Goal: Task Accomplishment & Management: Manage account settings

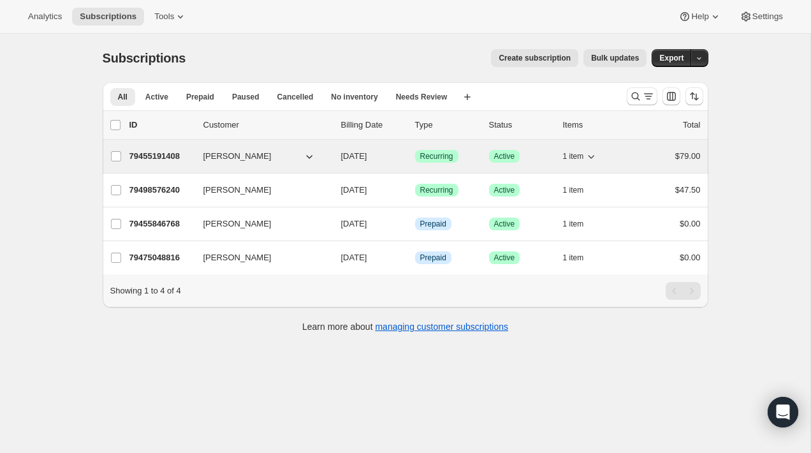
click at [331, 164] on div "79455191408 [PERSON_NAME] [DATE] Success Recurring Success Active 1 item $79.00" at bounding box center [414, 156] width 571 height 18
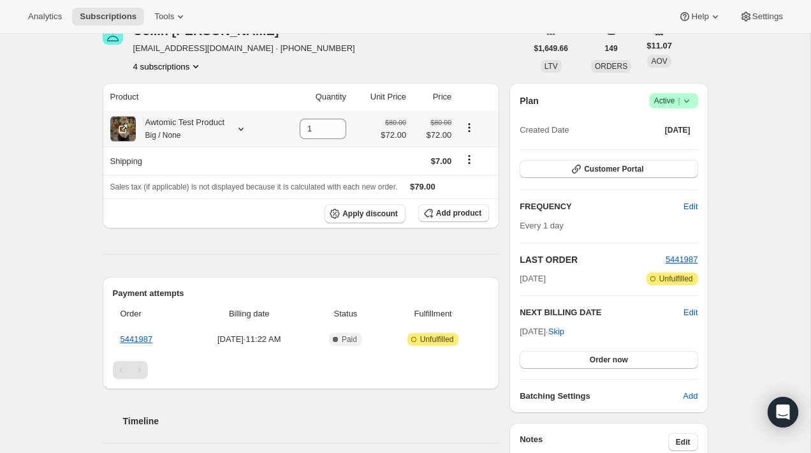
scroll to position [71, 0]
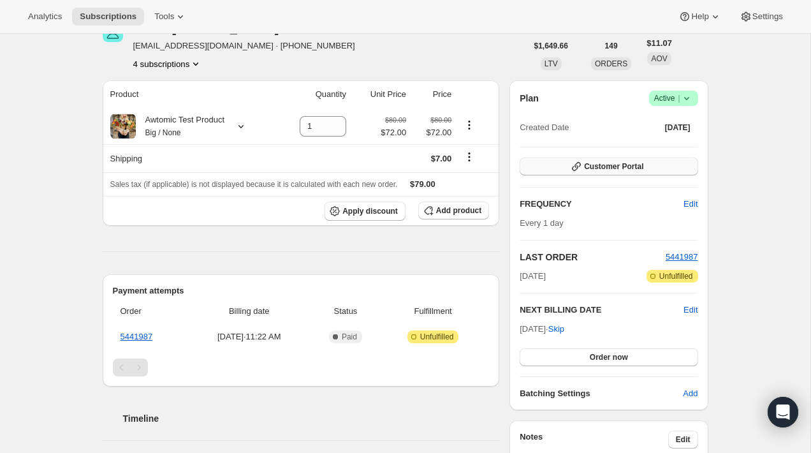
click at [639, 164] on span "Customer Portal" at bounding box center [613, 166] width 59 height 10
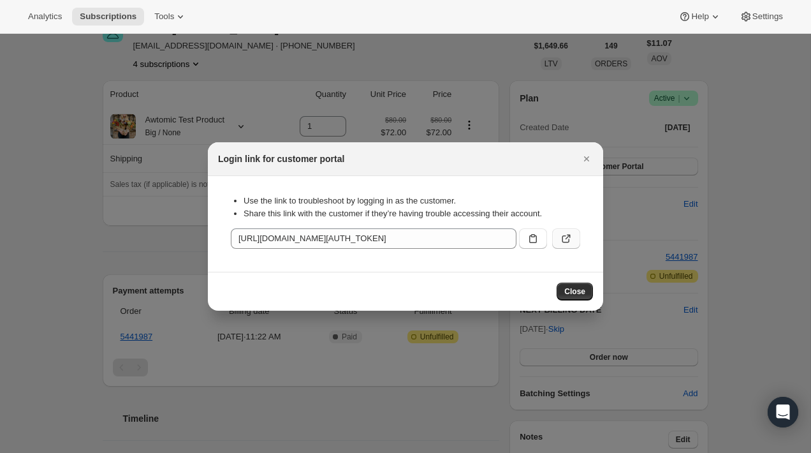
click at [571, 238] on icon ":r3e:" at bounding box center [566, 238] width 13 height 13
click at [82, 71] on div at bounding box center [405, 226] width 811 height 453
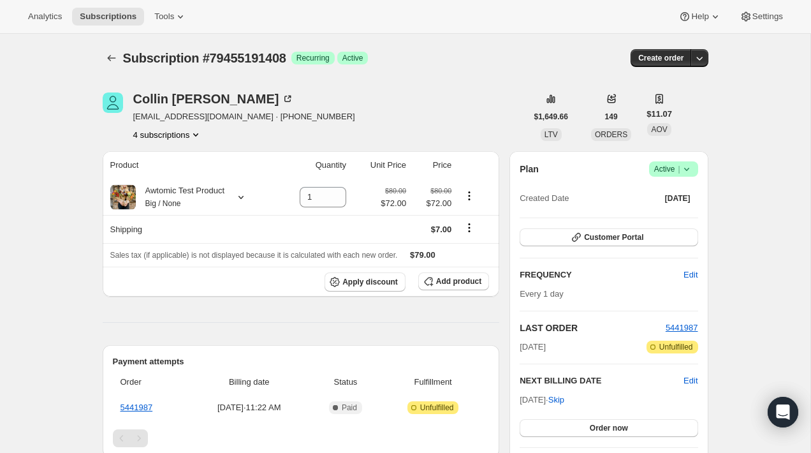
scroll to position [71, 0]
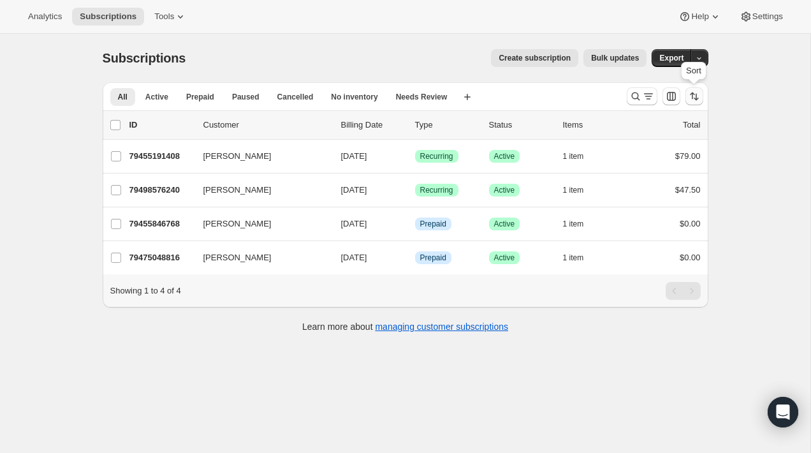
click at [698, 95] on icon "Sort the results" at bounding box center [694, 96] width 13 height 13
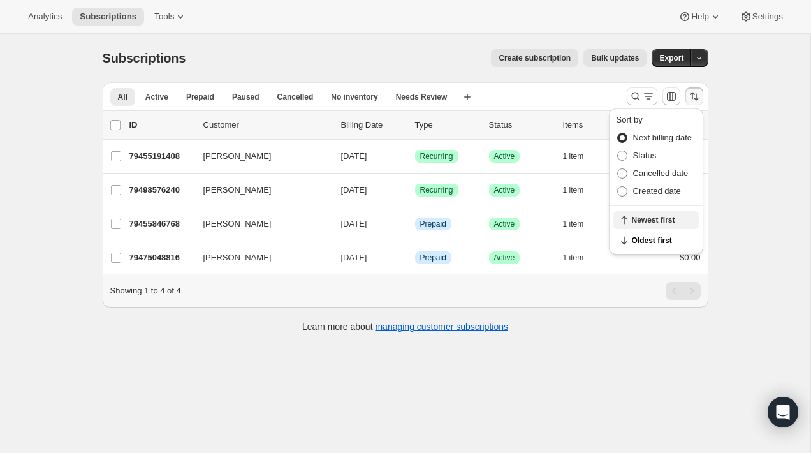
click at [653, 217] on span "Newest first" at bounding box center [662, 220] width 60 height 10
click at [716, 213] on div "Subscriptions. This page is ready Subscriptions Create subscription Bulk update…" at bounding box center [405, 190] width 636 height 312
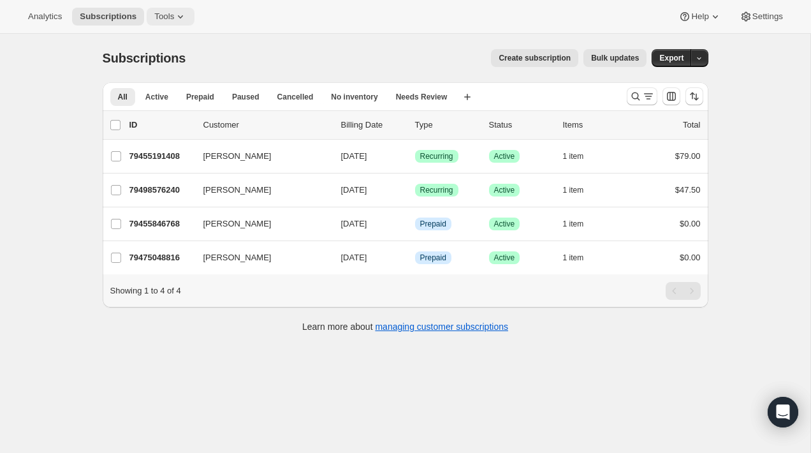
click at [168, 17] on span "Tools" at bounding box center [164, 16] width 20 height 10
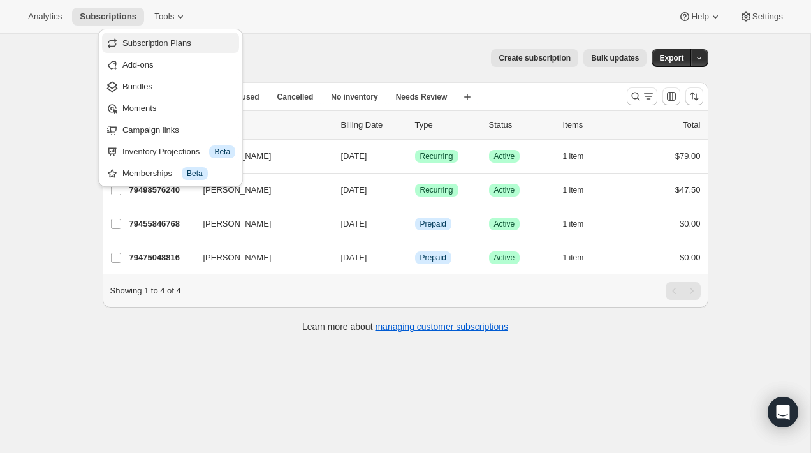
click at [191, 45] on span "Subscription Plans" at bounding box center [156, 43] width 69 height 10
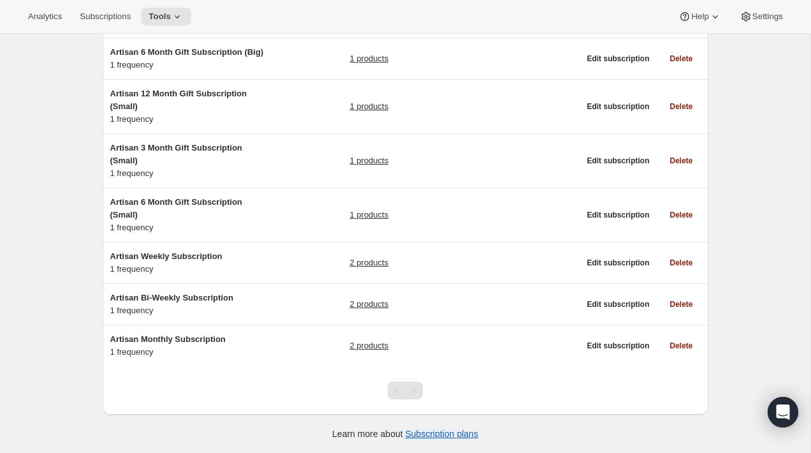
scroll to position [205, 0]
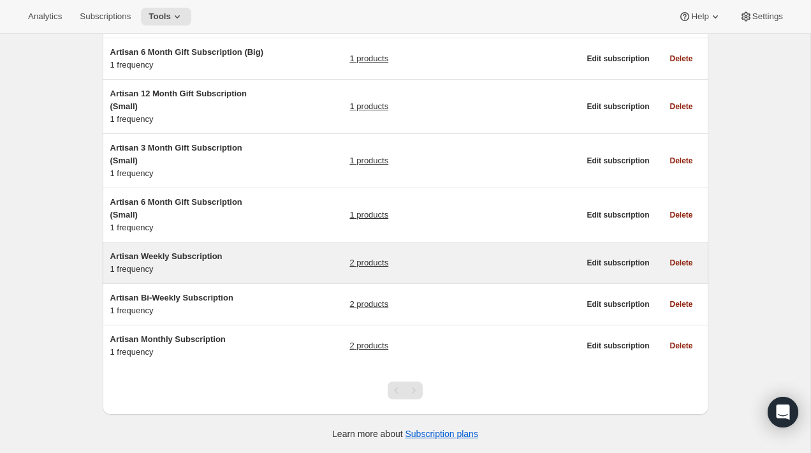
click at [209, 252] on span "Artisan Weekly Subscription" at bounding box center [166, 256] width 112 height 10
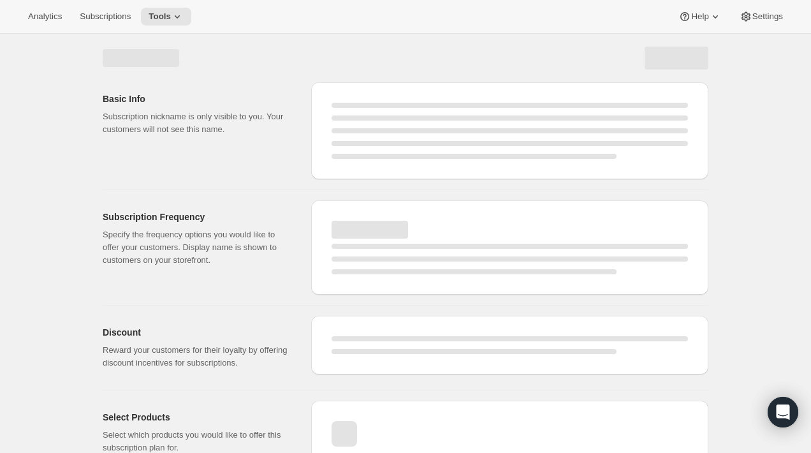
select select "WEEK"
select select "MONTH"
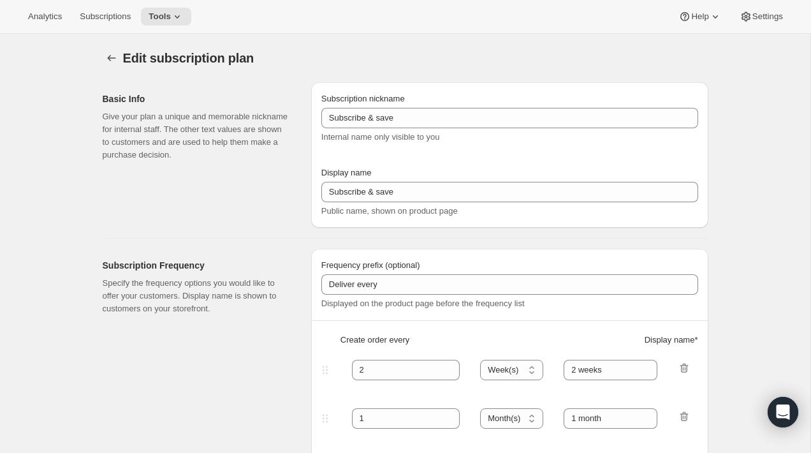
type input "Artisan Weekly Subscription"
type input "Weekly"
type input "Weekly (save 10%)"
type input "1"
type input "Weekly"
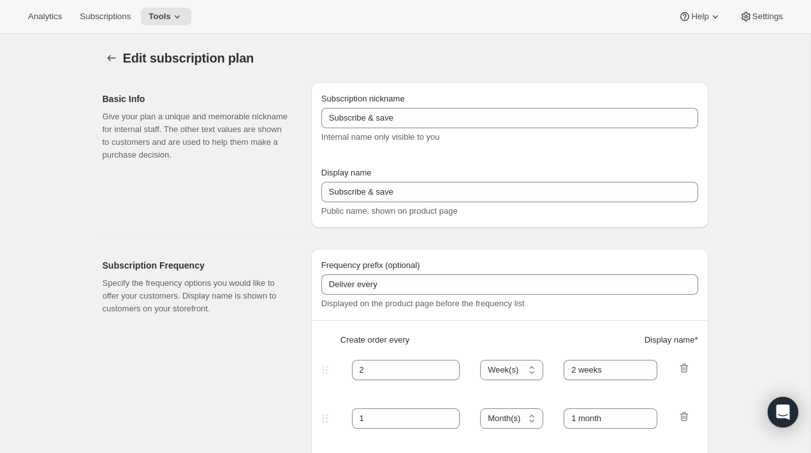
type input "10"
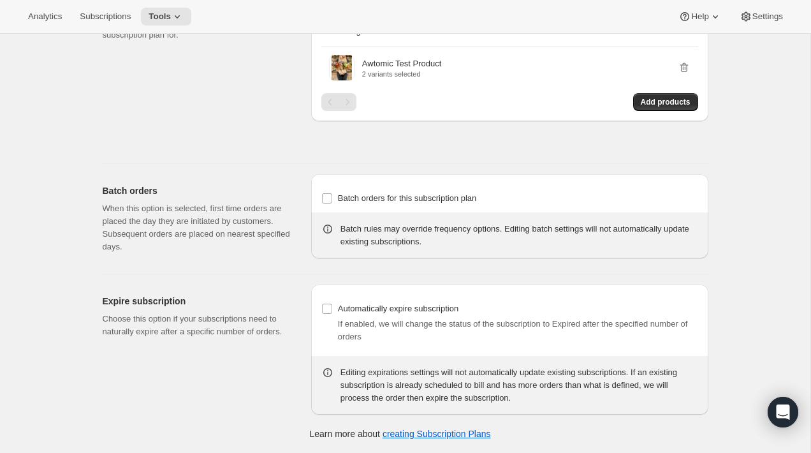
scroll to position [805, 0]
